Goal: Task Accomplishment & Management: Use online tool/utility

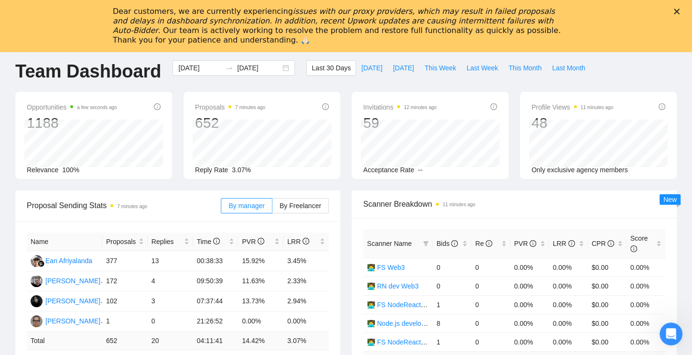
scroll to position [22, 0]
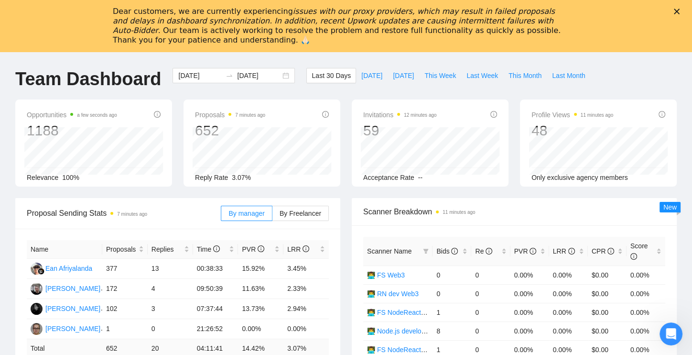
click at [680, 11] on polygon "Close" at bounding box center [677, 12] width 6 height 6
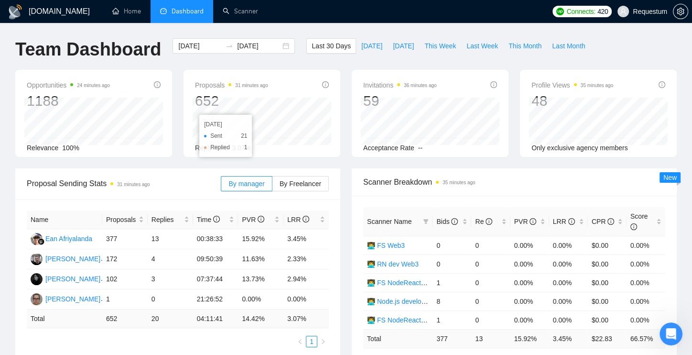
scroll to position [0, 0]
click at [241, 10] on link "Scanner" at bounding box center [240, 11] width 35 height 8
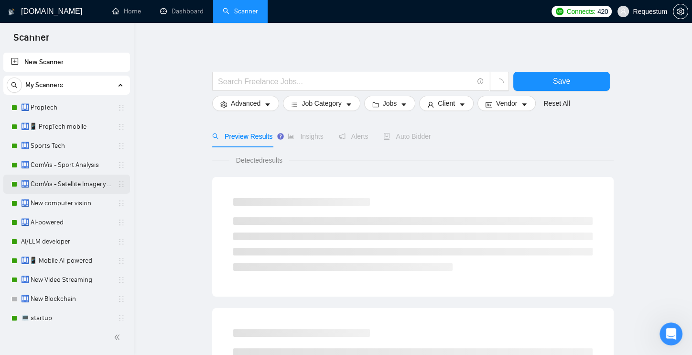
click at [54, 180] on link "🛄 ComVis - Satellite Imagery Analysis" at bounding box center [66, 183] width 91 height 19
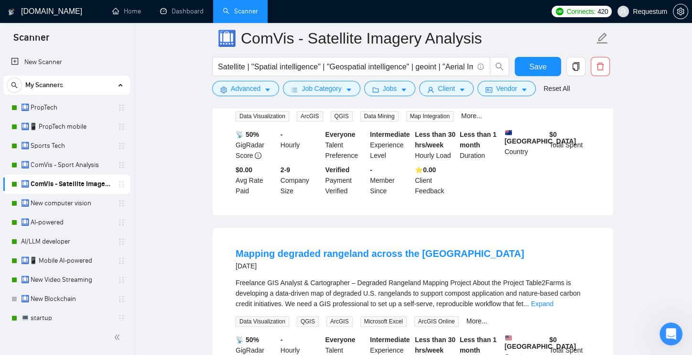
scroll to position [383, 0]
click at [554, 299] on link "Expand" at bounding box center [542, 303] width 22 height 8
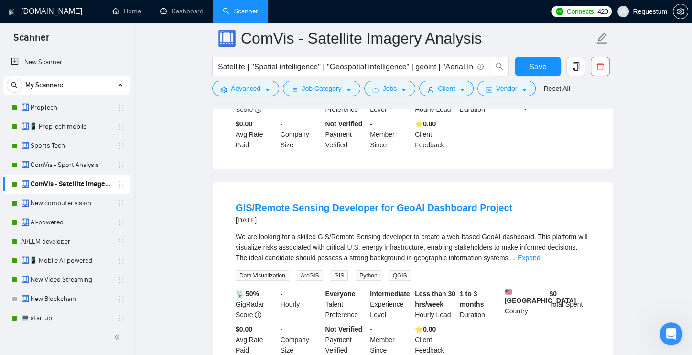
scroll to position [815, 0]
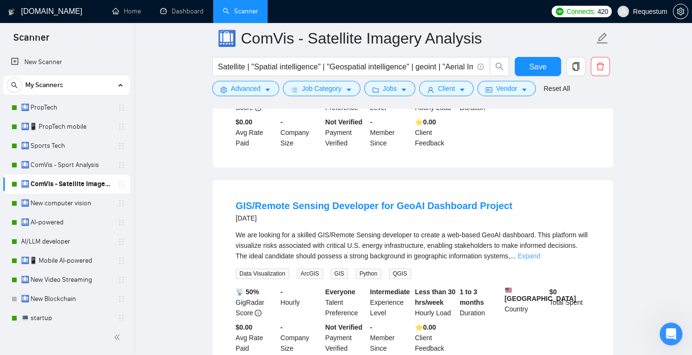
click at [540, 260] on link "Expand" at bounding box center [529, 256] width 22 height 8
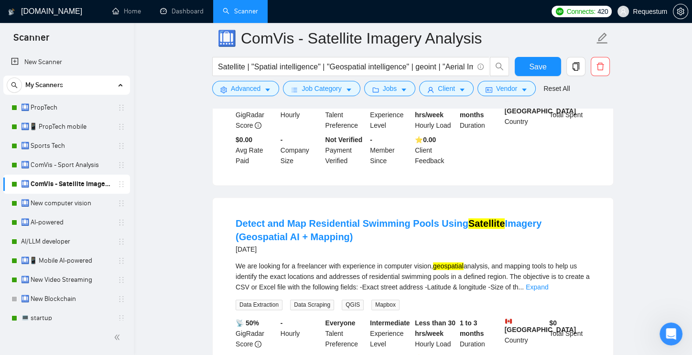
scroll to position [1033, 0]
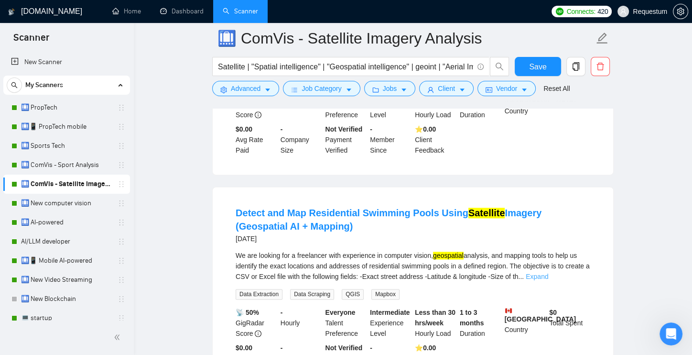
click at [548, 280] on link "Expand" at bounding box center [537, 276] width 22 height 8
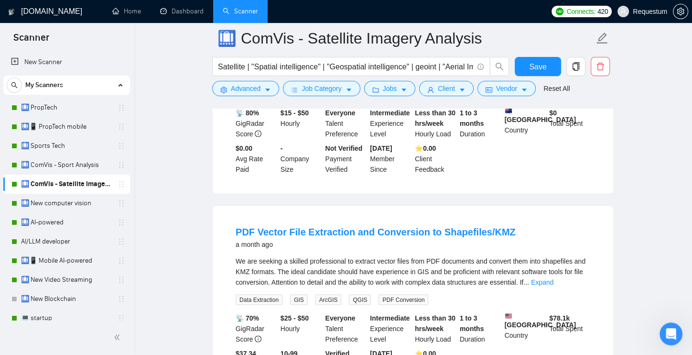
scroll to position [1455, 0]
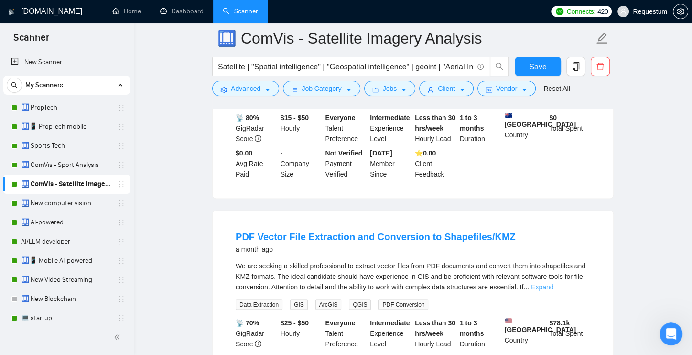
click at [554, 290] on link "Expand" at bounding box center [542, 286] width 22 height 8
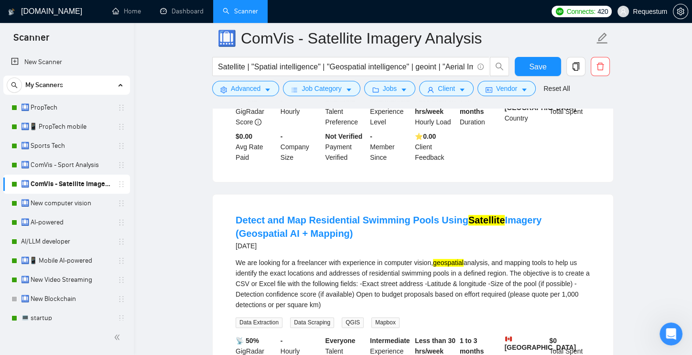
scroll to position [1026, 0]
drag, startPoint x: 444, startPoint y: 284, endPoint x: 500, endPoint y: 283, distance: 55.9
click at [500, 283] on div "We are looking for a freelancer with experience in computer vision, geospatial …" at bounding box center [413, 284] width 355 height 53
copy div "geospatial analysis"
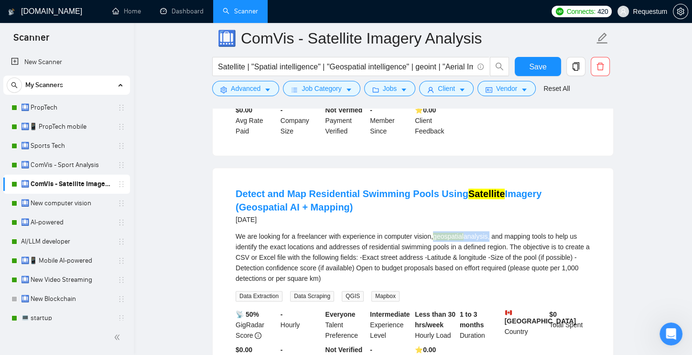
scroll to position [1053, 0]
click at [495, 266] on div "We are looking for a freelancer with experience in computer vision, geospatial …" at bounding box center [413, 257] width 355 height 53
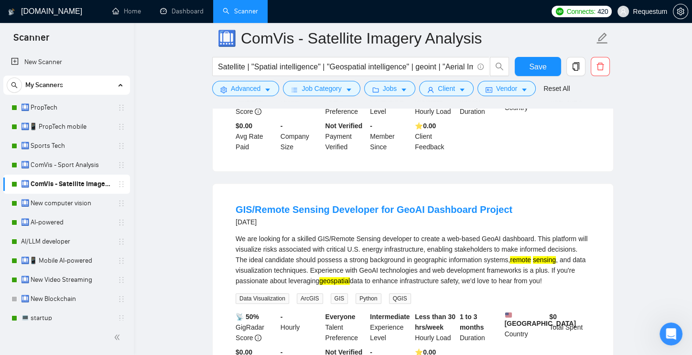
scroll to position [811, 0]
